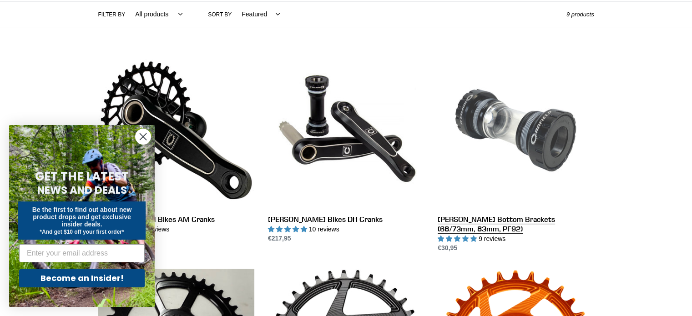
click at [493, 93] on link "[PERSON_NAME] Bottom Brackets (68/73mm, 83mm, PF92)" at bounding box center [516, 152] width 156 height 201
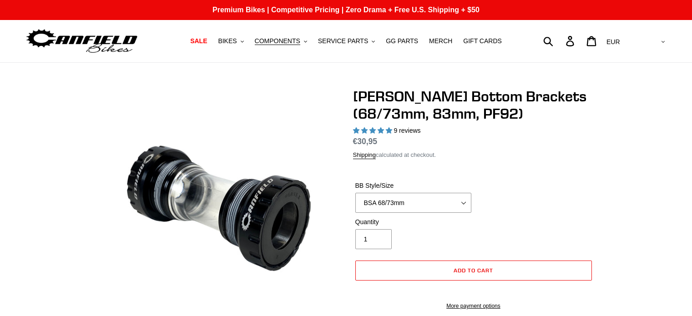
select select "highest-rating"
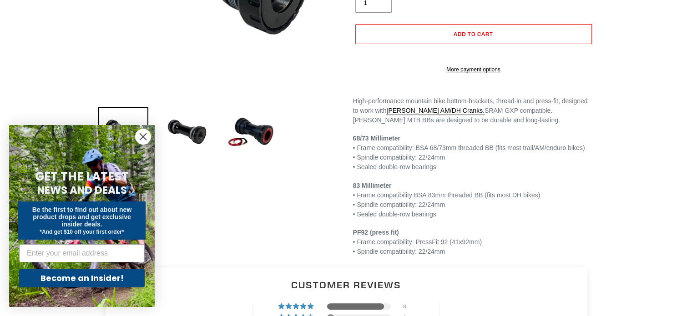
scroll to position [233, 0]
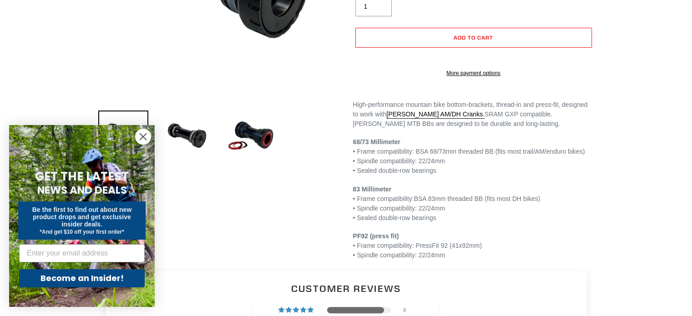
click at [147, 136] on circle "Close dialog" at bounding box center [143, 136] width 15 height 15
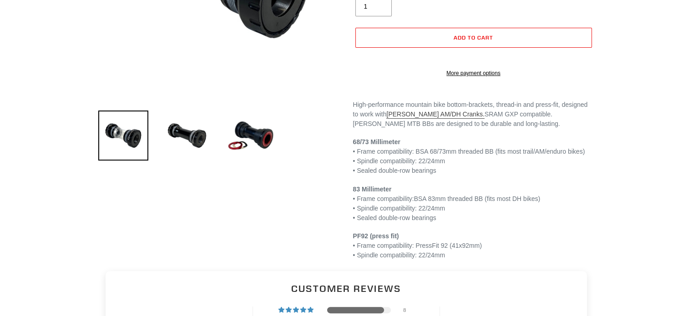
click at [402, 119] on link "Canfield AM/DH Cranks." at bounding box center [435, 115] width 98 height 8
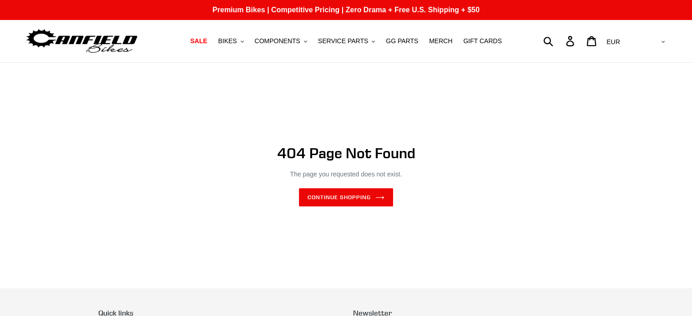
scroll to position [17, 0]
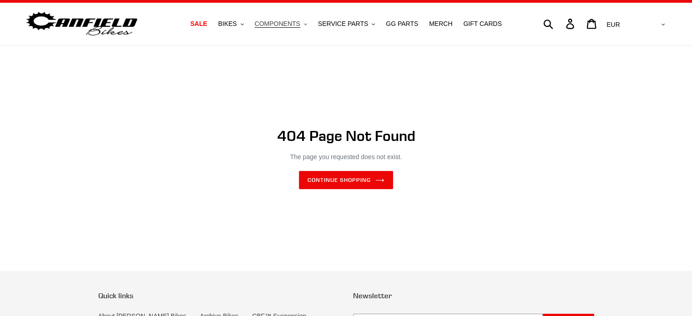
click at [277, 22] on span "COMPONENTS" at bounding box center [277, 24] width 45 height 8
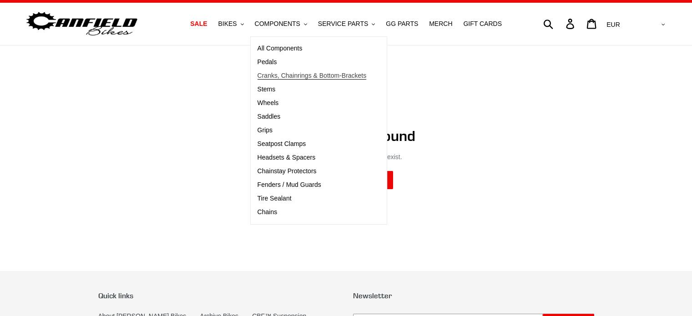
click at [281, 72] on span "Cranks, Chainrings & Bottom-Brackets" at bounding box center [311, 76] width 109 height 8
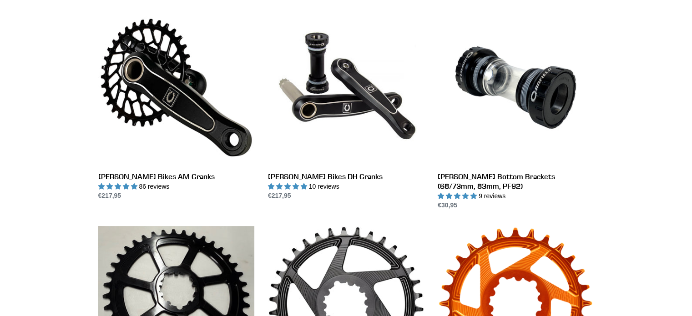
scroll to position [257, 0]
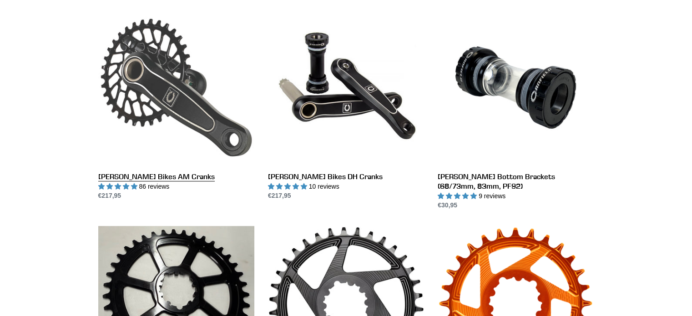
click at [194, 98] on link "[PERSON_NAME] Bikes AM Cranks" at bounding box center [176, 106] width 156 height 192
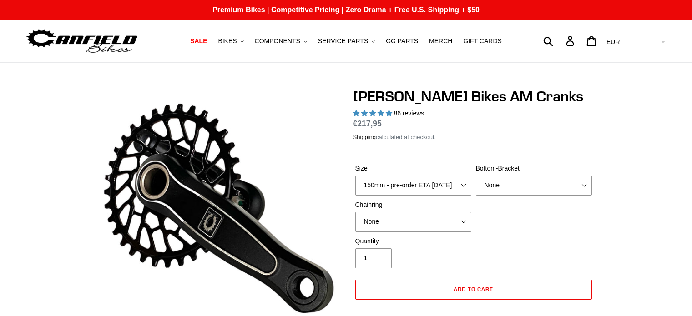
select select "highest-rating"
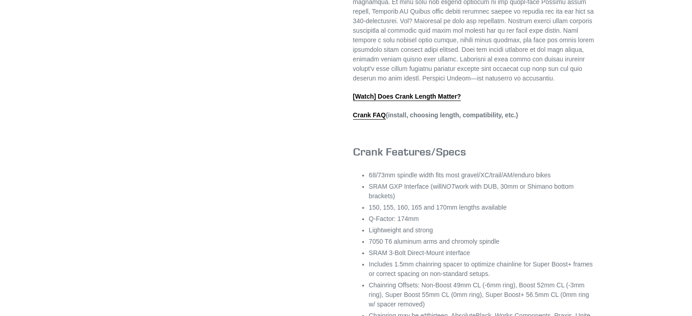
scroll to position [414, 0]
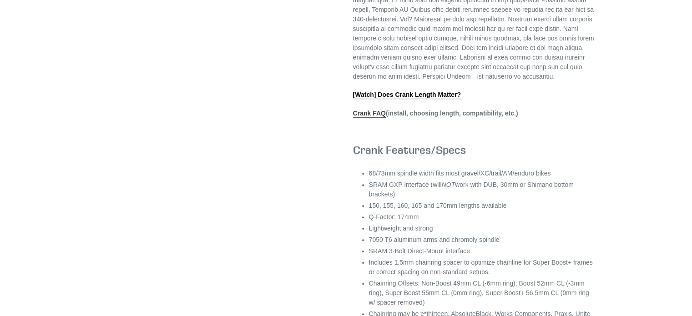
click at [377, 118] on link "Crank FAQ" at bounding box center [369, 114] width 33 height 8
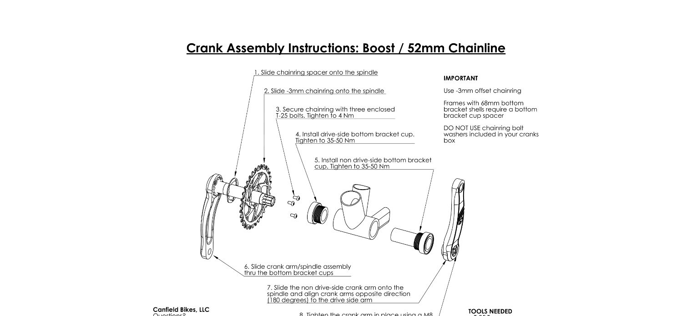
scroll to position [2417, 0]
